Goal: Check status: Check status

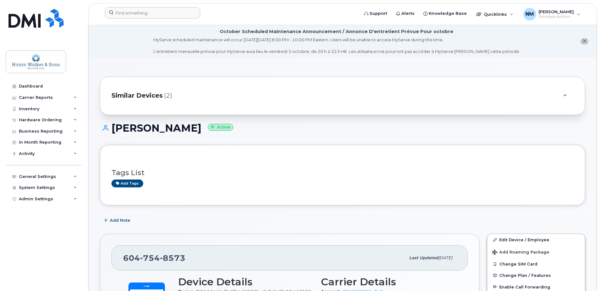
scroll to position [157, 0]
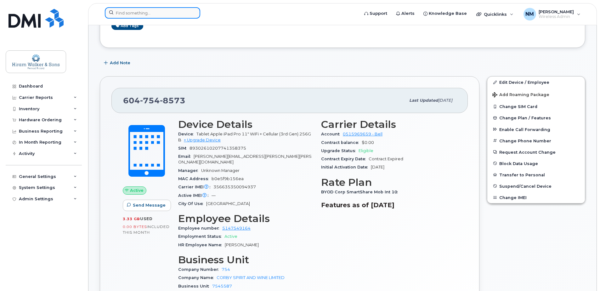
click at [144, 14] on input at bounding box center [152, 12] width 95 height 11
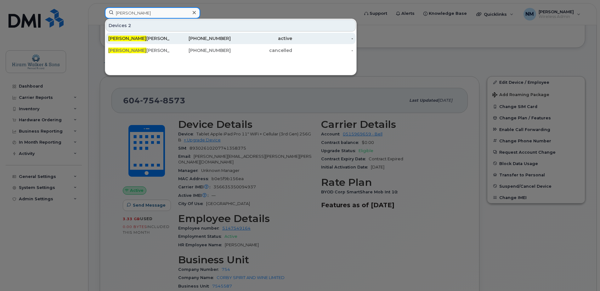
type input "clint"
click at [168, 38] on div "Clint Miranda" at bounding box center [138, 38] width 61 height 6
click at [124, 38] on div "Clint Miranda" at bounding box center [138, 38] width 61 height 6
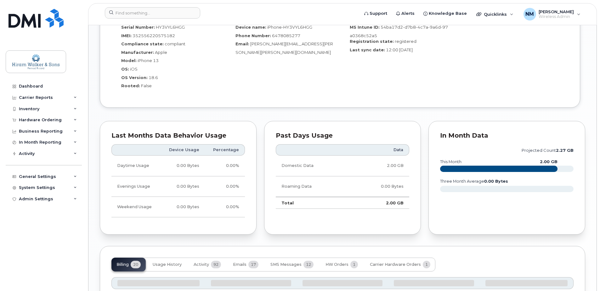
scroll to position [586, 0]
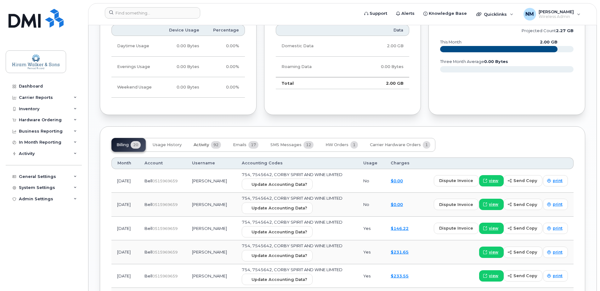
click at [216, 142] on span "92" at bounding box center [216, 145] width 10 height 8
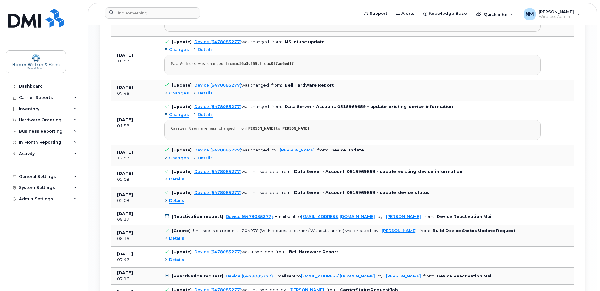
scroll to position [1090, 0]
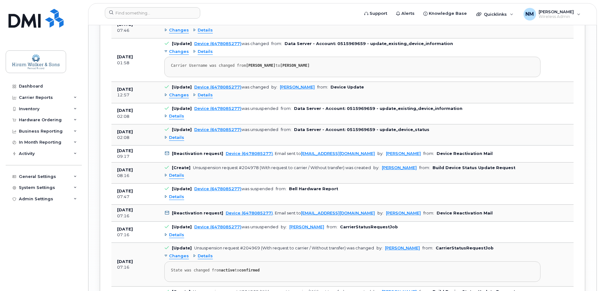
click at [171, 235] on span "Details" at bounding box center [176, 235] width 15 height 6
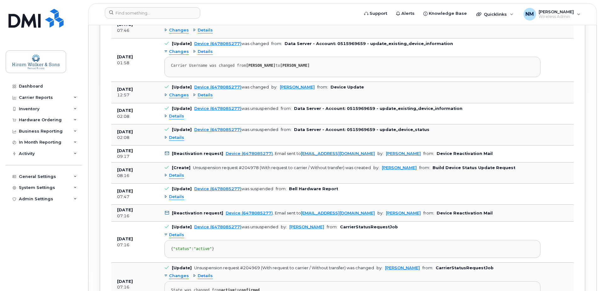
click at [171, 235] on span "Details" at bounding box center [176, 235] width 15 height 6
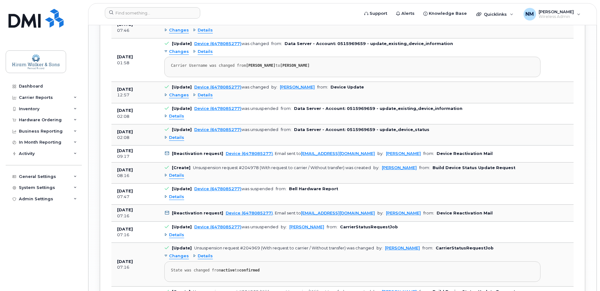
click at [172, 192] on div "Details" at bounding box center [352, 197] width 376 height 10
click at [172, 197] on span "Details" at bounding box center [176, 197] width 15 height 6
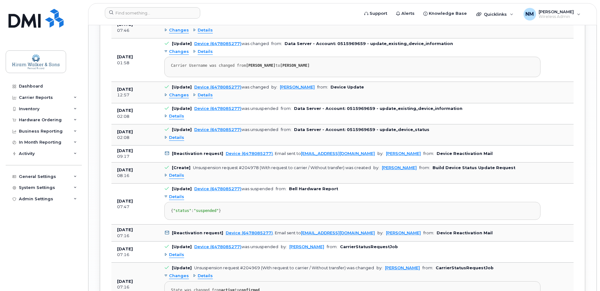
click at [172, 197] on span "Details" at bounding box center [176, 197] width 15 height 6
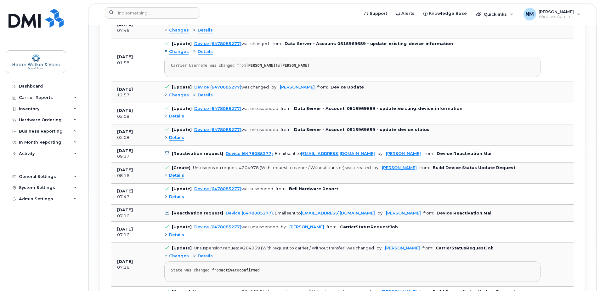
click at [173, 180] on div "Details" at bounding box center [352, 176] width 376 height 10
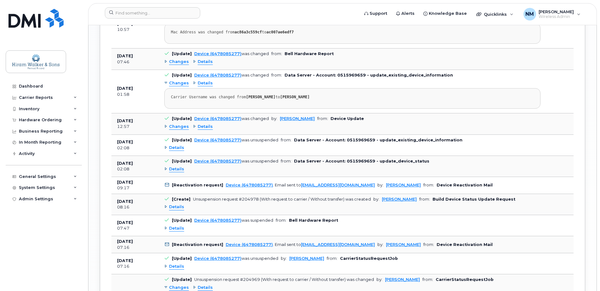
click at [177, 126] on span "Changes" at bounding box center [179, 127] width 20 height 6
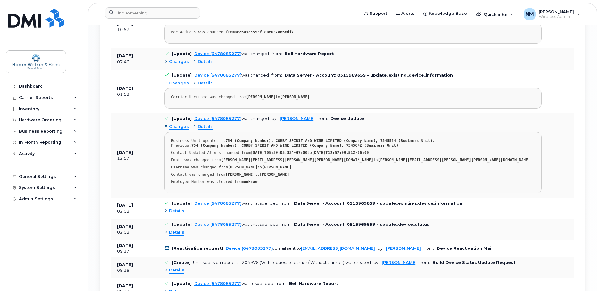
click at [177, 126] on span "Changes" at bounding box center [179, 127] width 20 height 6
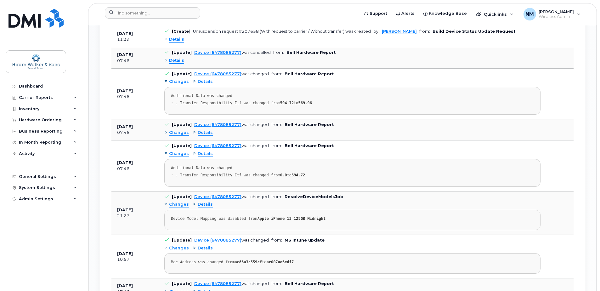
scroll to position [838, 0]
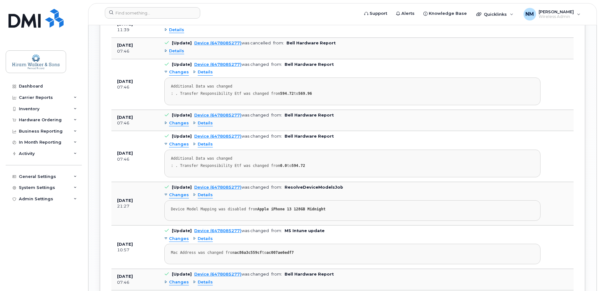
click at [202, 123] on span "Details" at bounding box center [205, 123] width 15 height 6
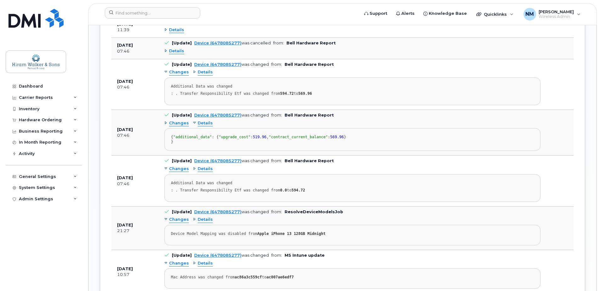
click at [179, 126] on span "Changes" at bounding box center [179, 123] width 20 height 6
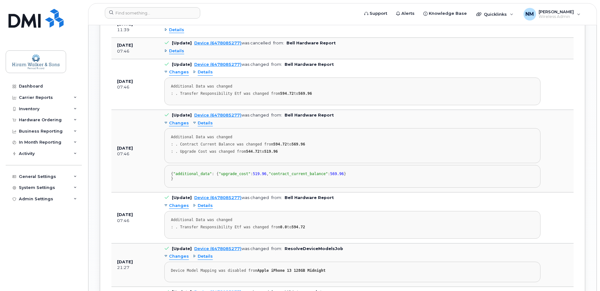
click at [179, 126] on span "Changes" at bounding box center [179, 123] width 20 height 6
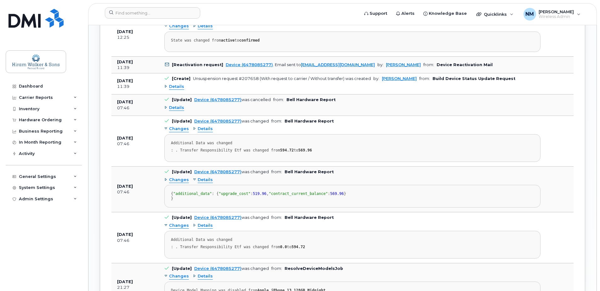
scroll to position [743, 0]
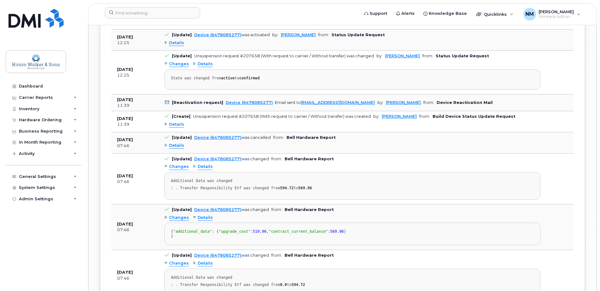
click at [201, 220] on span "Details" at bounding box center [205, 218] width 15 height 6
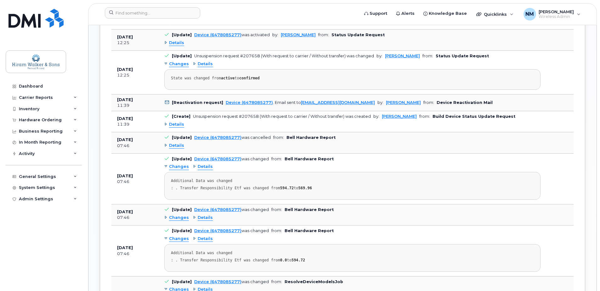
click at [202, 218] on span "Details" at bounding box center [205, 218] width 15 height 6
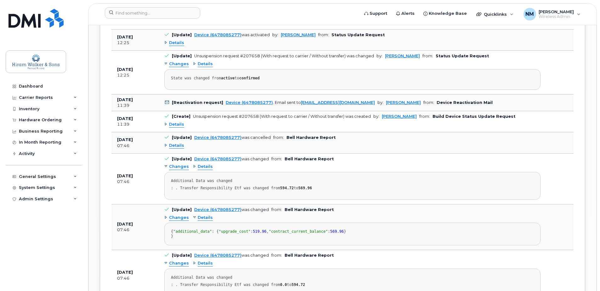
click at [172, 220] on span "Changes" at bounding box center [179, 218] width 20 height 6
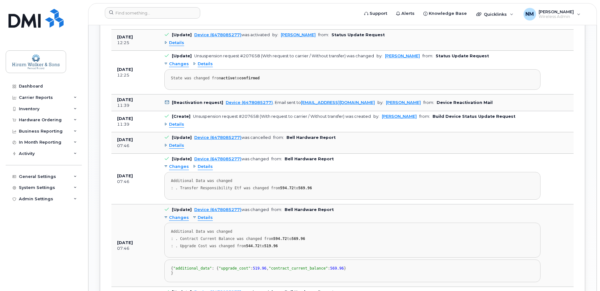
click at [172, 220] on span "Changes" at bounding box center [179, 218] width 20 height 6
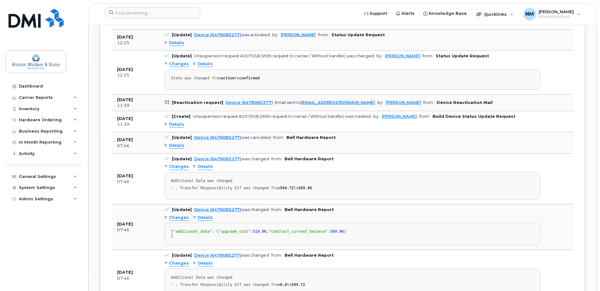
click at [203, 216] on span "Details" at bounding box center [205, 218] width 15 height 6
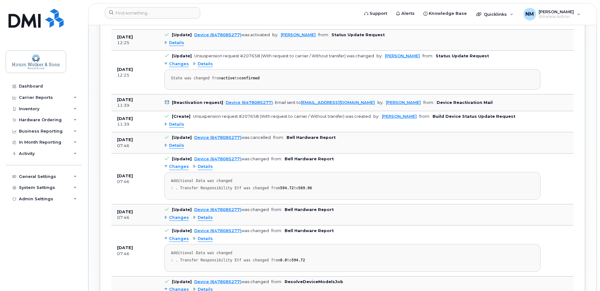
click at [180, 148] on span "Details" at bounding box center [176, 146] width 15 height 6
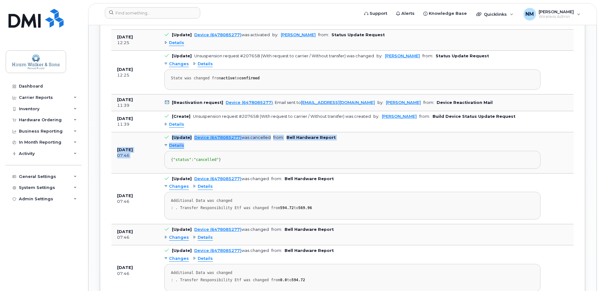
drag, startPoint x: 139, startPoint y: 150, endPoint x: 340, endPoint y: 147, distance: 200.8
click at [340, 147] on tr "[DATE] 07:46 [Update] Device (6478085277) was cancelled from: Bell Hardware Rep…" at bounding box center [342, 152] width 462 height 41
drag, startPoint x: 340, startPoint y: 147, endPoint x: 397, endPoint y: 134, distance: 58.2
click at [397, 134] on td "[Update] Device (6478085277) was cancelled from: Bell Hardware Report Details {…" at bounding box center [352, 152] width 387 height 41
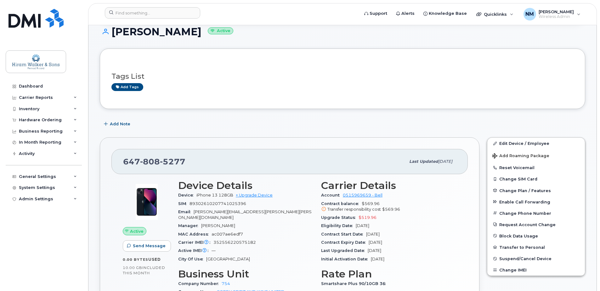
scroll to position [0, 0]
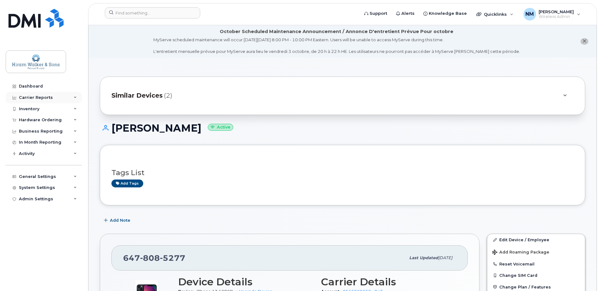
click at [38, 93] on div "Carrier Reports" at bounding box center [44, 97] width 76 height 11
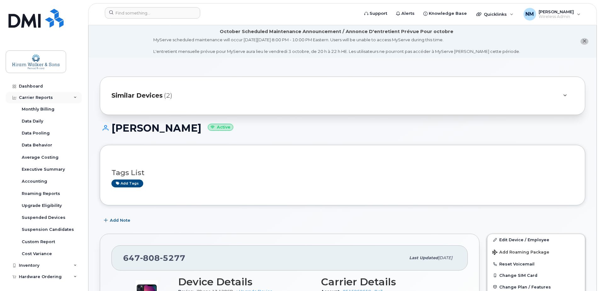
click at [46, 99] on div "Carrier Reports" at bounding box center [36, 97] width 34 height 5
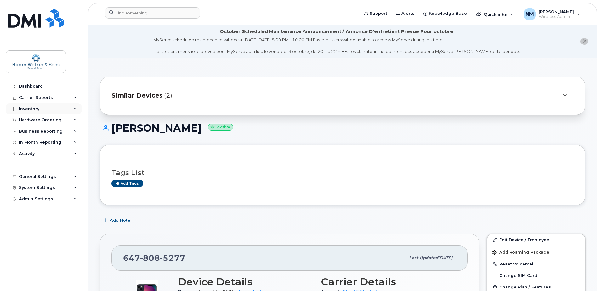
click at [76, 107] on div "Inventory" at bounding box center [44, 108] width 76 height 11
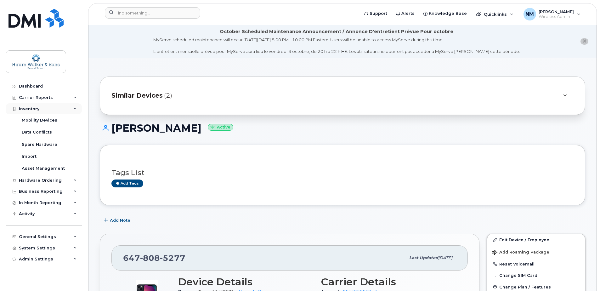
click at [76, 107] on div "Inventory" at bounding box center [44, 108] width 76 height 11
